Goal: Task Accomplishment & Management: Use online tool/utility

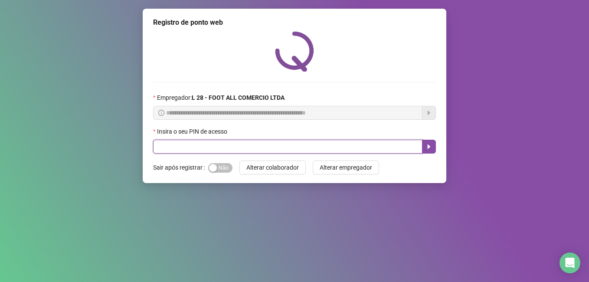
click at [218, 147] on input "text" at bounding box center [287, 147] width 269 height 14
type input "*****"
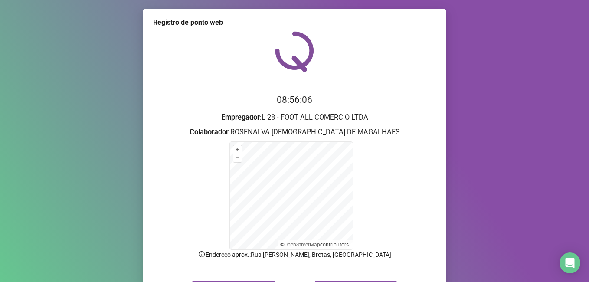
scroll to position [54, 0]
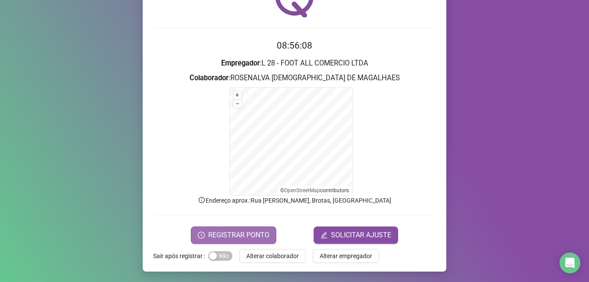
click at [216, 233] on span "REGISTRAR PONTO" at bounding box center [238, 235] width 61 height 10
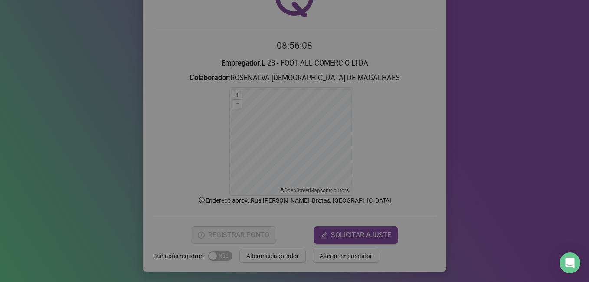
click at [216, 233] on div "Registro de ponto web Registrando ponto web, aguarde... Colaborador : ROSENALVA…" at bounding box center [294, 141] width 589 height 282
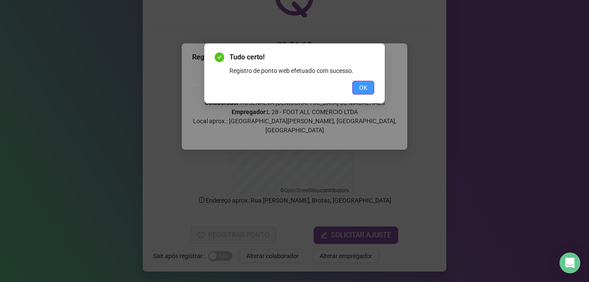
click at [360, 86] on span "OK" at bounding box center [363, 88] width 8 height 10
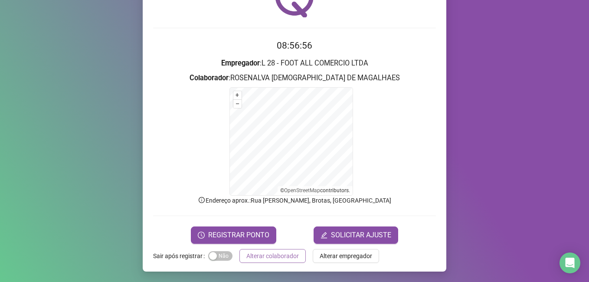
click at [254, 252] on span "Alterar colaborador" at bounding box center [272, 256] width 52 height 10
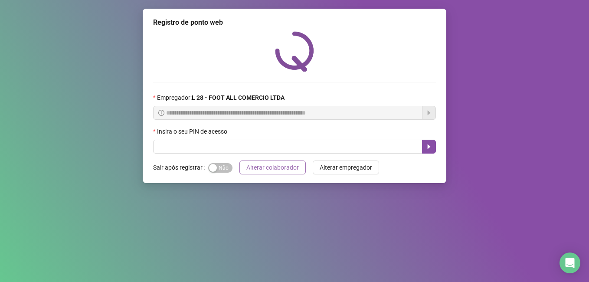
scroll to position [0, 0]
click at [216, 148] on input "text" at bounding box center [287, 147] width 269 height 14
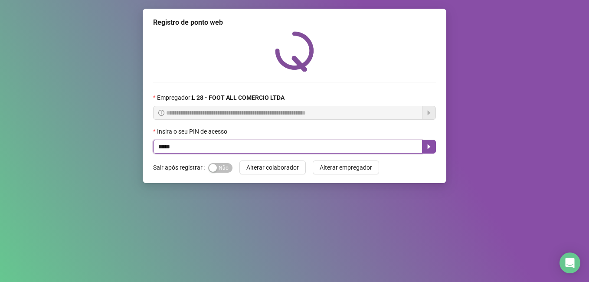
type input "*****"
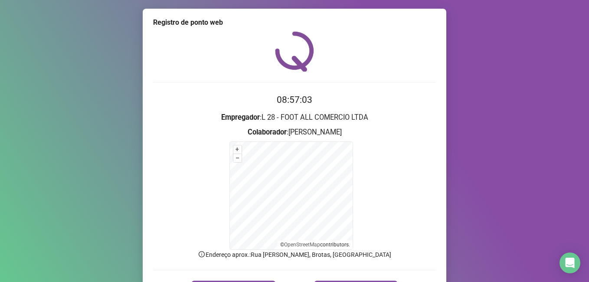
scroll to position [54, 0]
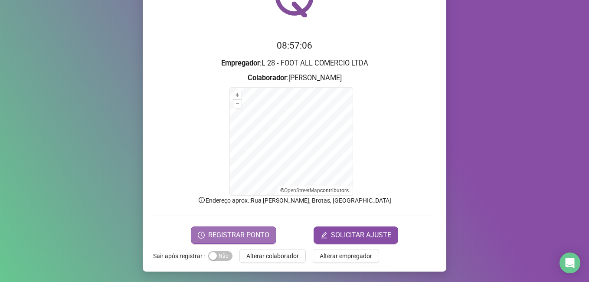
click at [202, 238] on icon "clock-circle" at bounding box center [201, 235] width 7 height 7
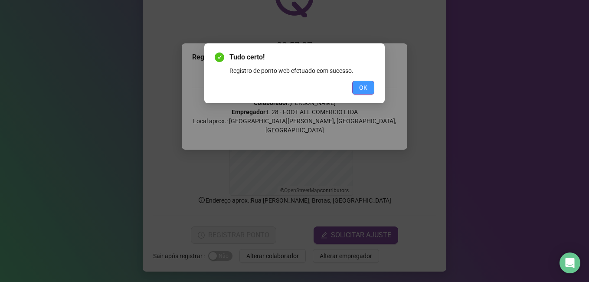
click at [368, 88] on button "OK" at bounding box center [363, 88] width 22 height 14
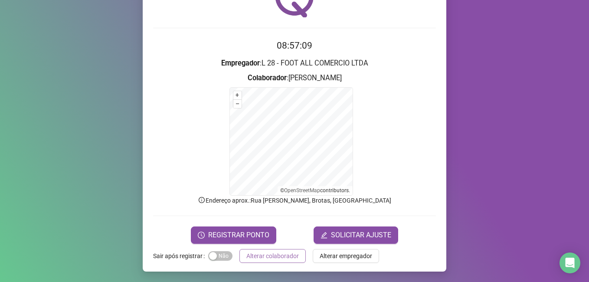
click at [253, 259] on span "Alterar colaborador" at bounding box center [272, 256] width 52 height 10
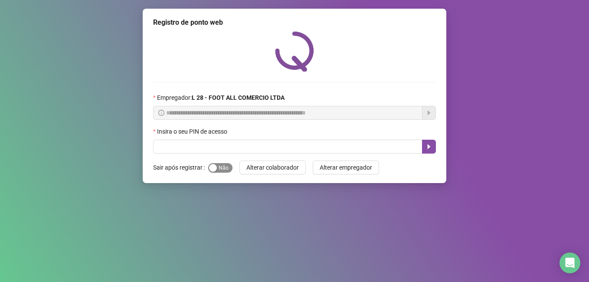
click at [218, 168] on span "Sim Não" at bounding box center [220, 168] width 24 height 10
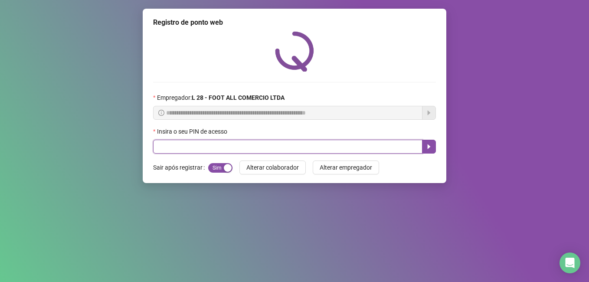
click at [226, 147] on input "text" at bounding box center [287, 147] width 269 height 14
type input "*****"
click at [429, 145] on icon "caret-right" at bounding box center [428, 146] width 7 height 7
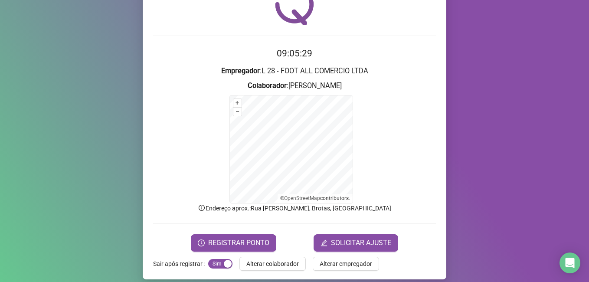
scroll to position [54, 0]
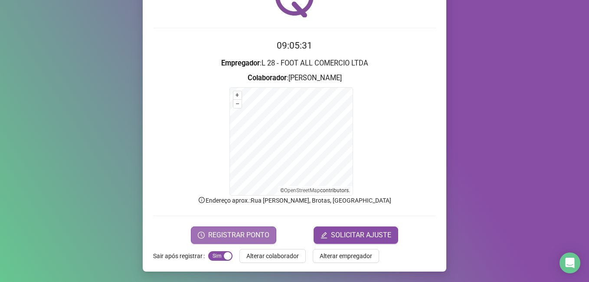
click at [254, 236] on span "REGISTRAR PONTO" at bounding box center [238, 235] width 61 height 10
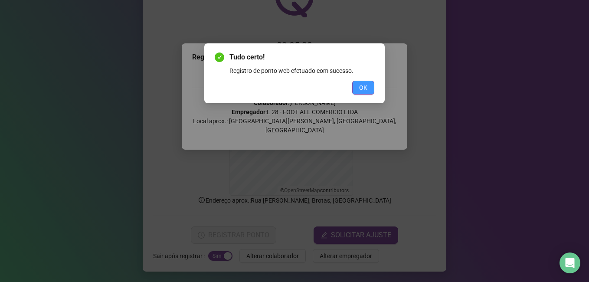
click at [359, 81] on button "OK" at bounding box center [363, 88] width 22 height 14
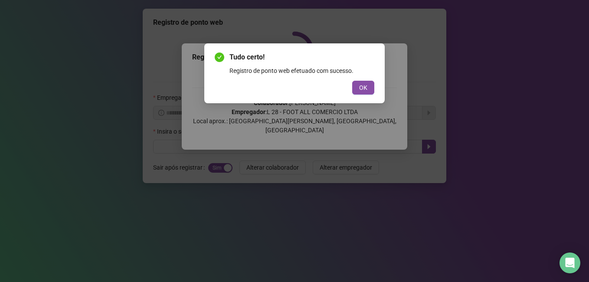
scroll to position [0, 0]
